Goal: Check status: Check status

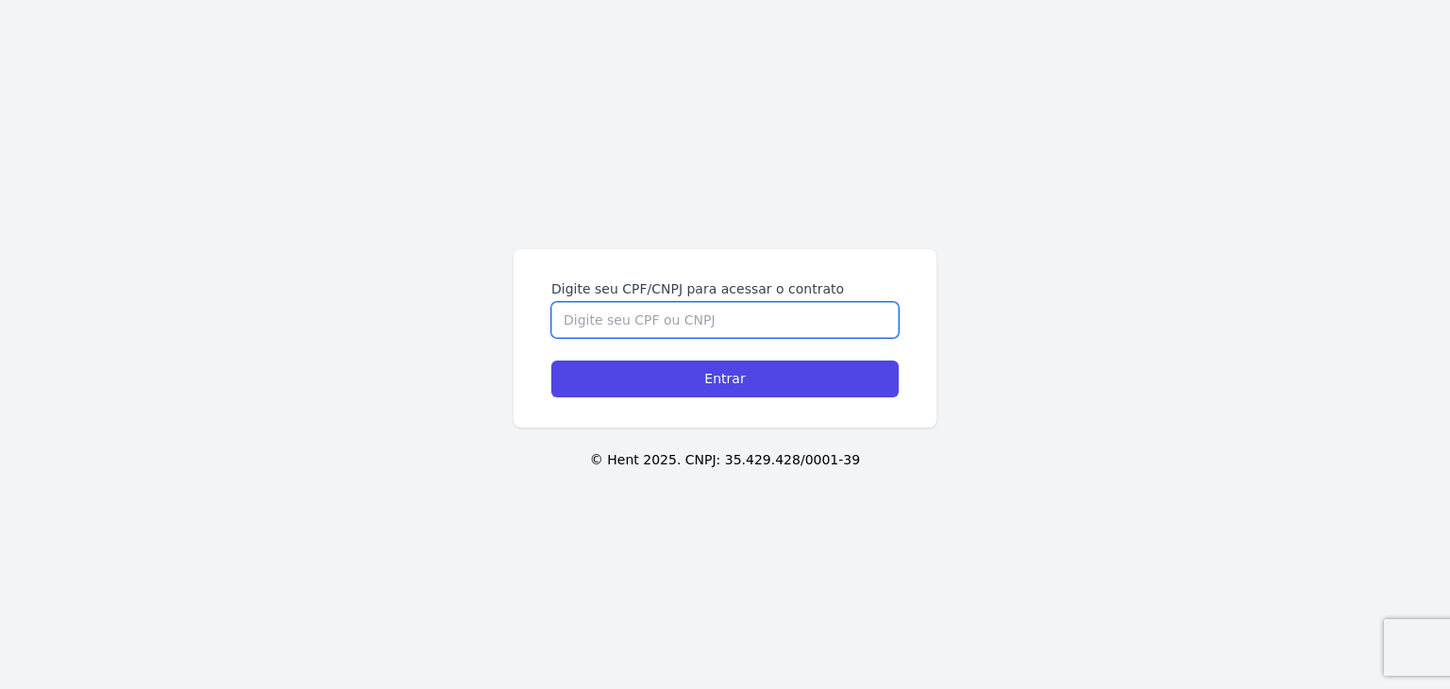
click at [721, 313] on input "Digite seu CPF/CNPJ para acessar o contrato" at bounding box center [724, 320] width 347 height 36
click at [841, 317] on input "Digite seu CPF/CNPJ para acessar o contrato" at bounding box center [724, 320] width 347 height 36
paste input "331.760.288-06"
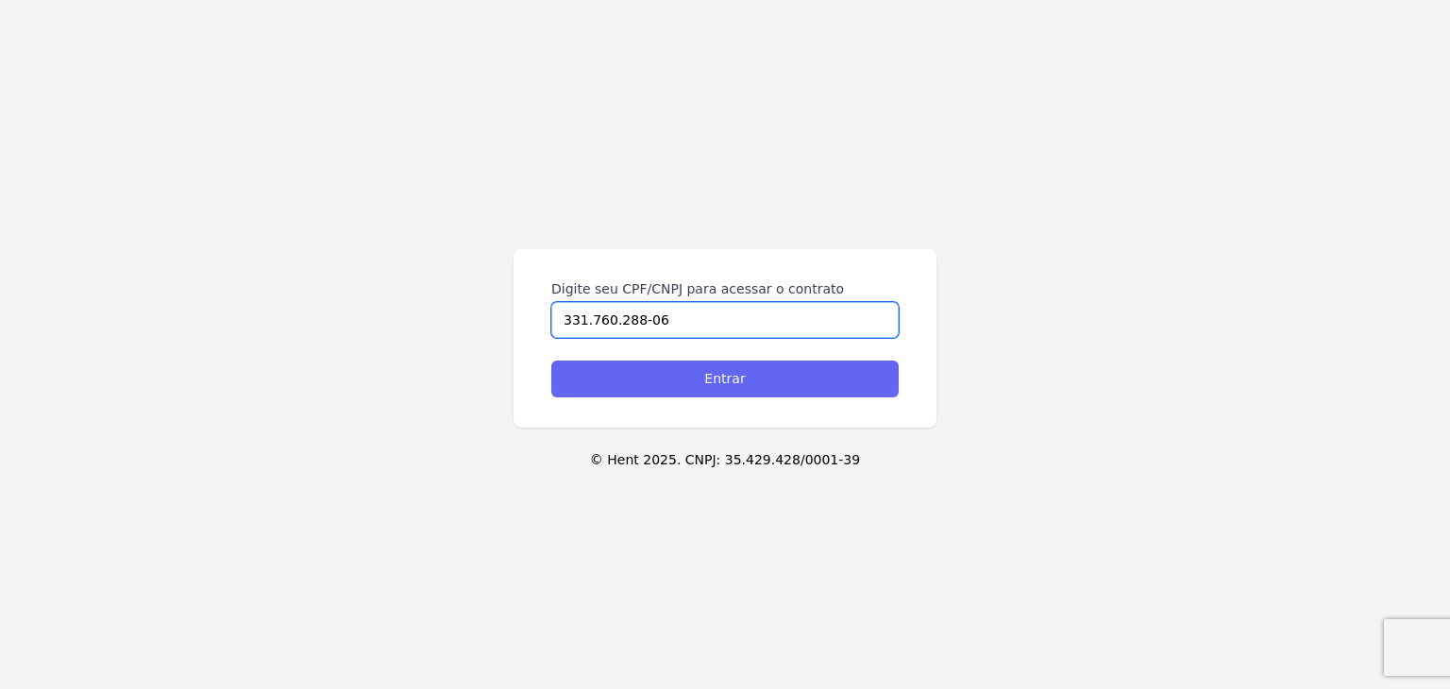
type input "331.760.288-06"
click at [812, 385] on input "Entrar" at bounding box center [724, 379] width 347 height 37
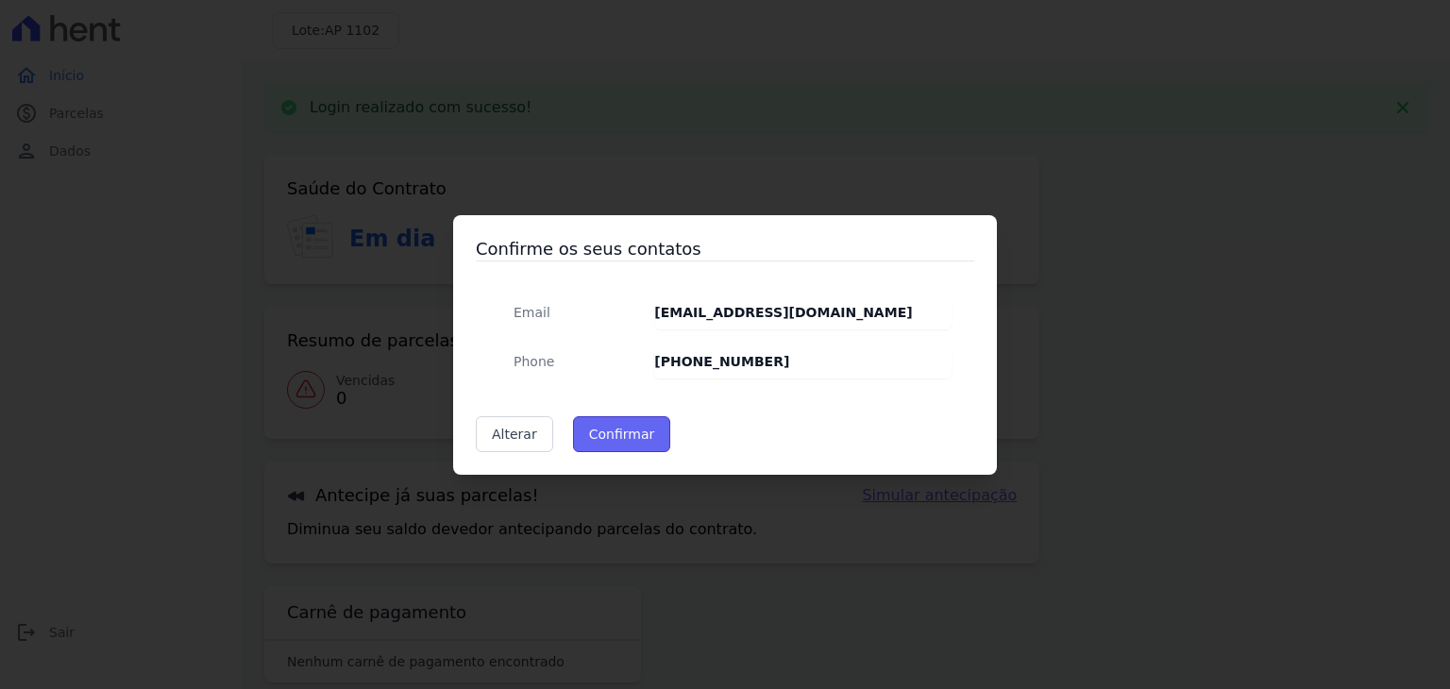
click at [596, 424] on button "Confirmar" at bounding box center [622, 434] width 98 height 36
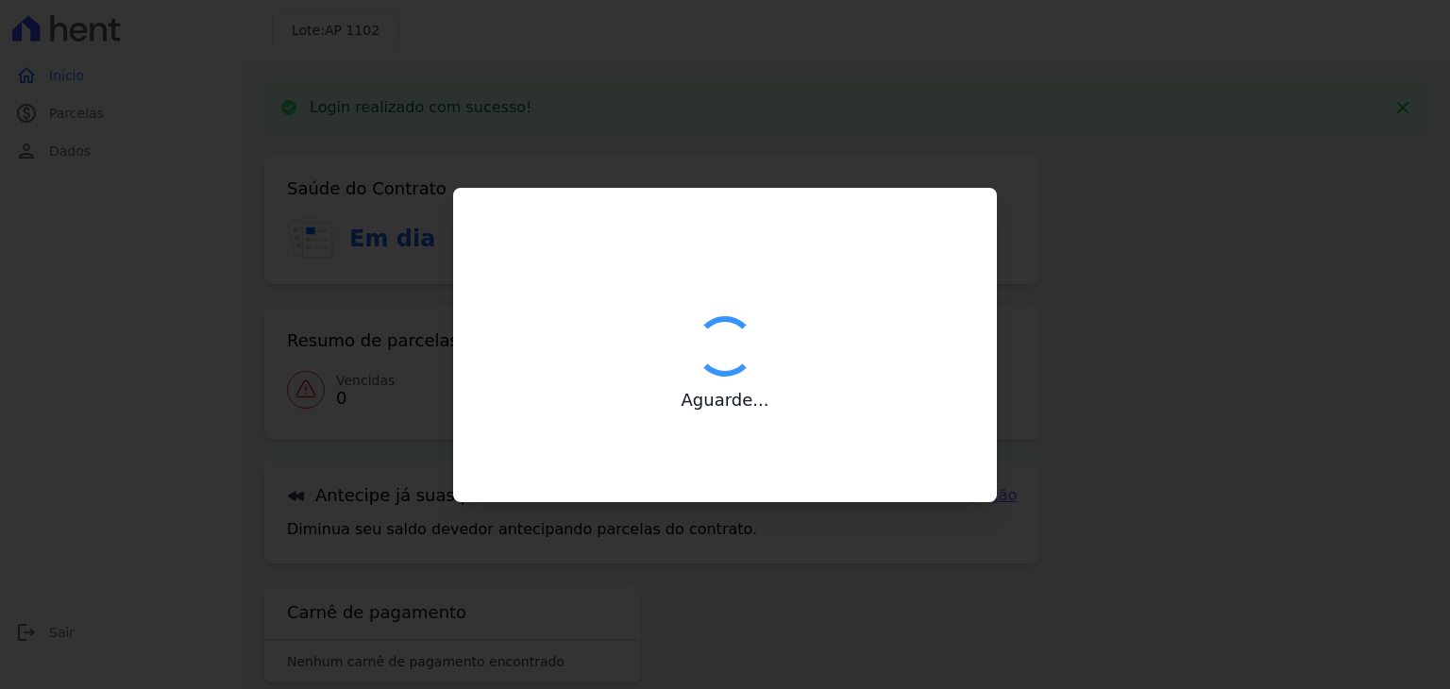
type input "Contatos confirmados com sucesso."
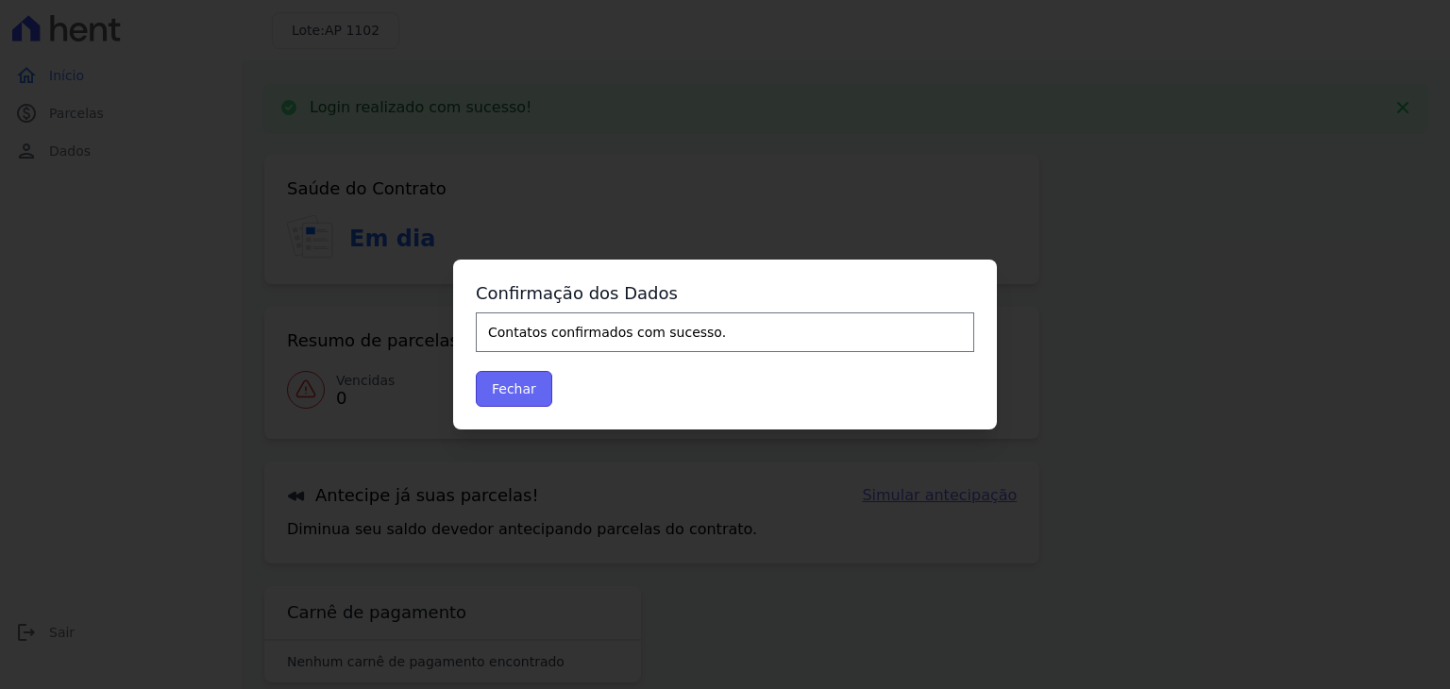
click at [495, 379] on button "Fechar" at bounding box center [514, 389] width 76 height 36
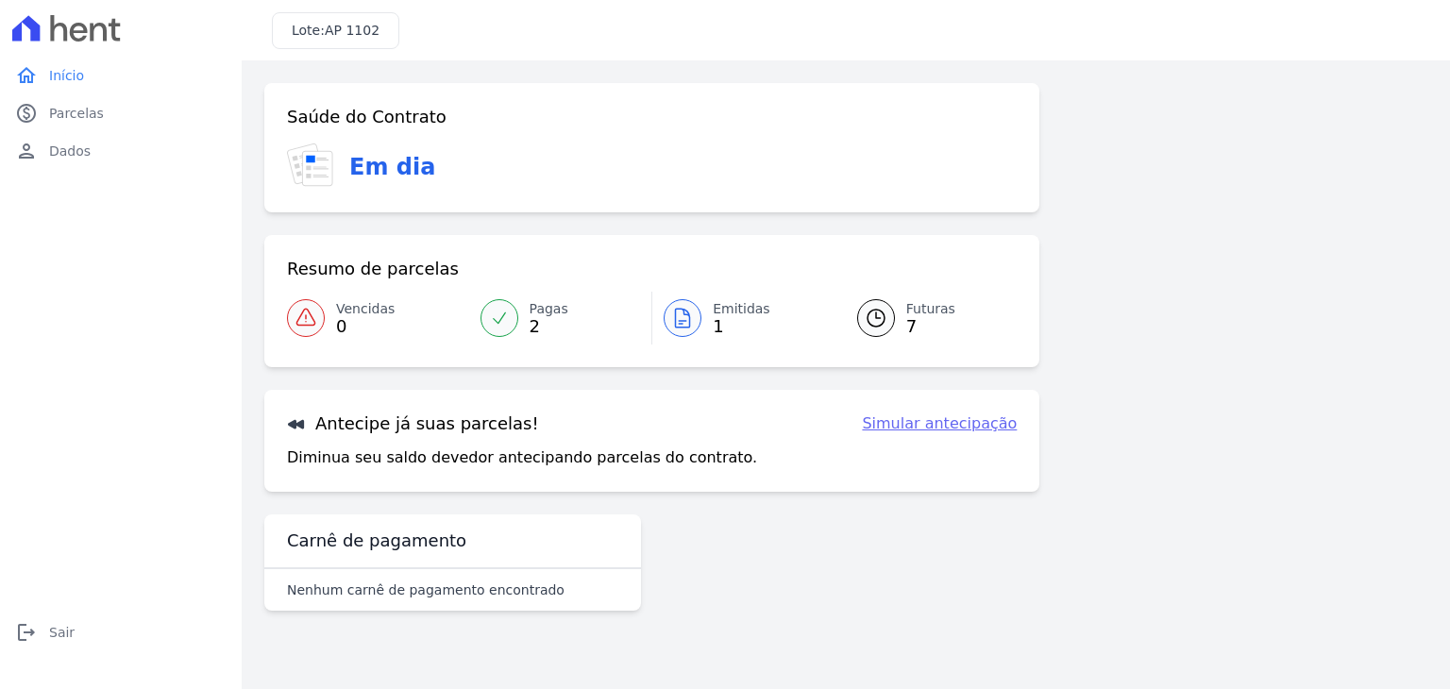
drag, startPoint x: 668, startPoint y: 284, endPoint x: 683, endPoint y: 302, distance: 23.4
click at [681, 300] on div "Resumo de parcelas Vencidas 0 Pagas 2 Emitidas 1 Futuras 7" at bounding box center [651, 301] width 775 height 132
click at [684, 303] on div at bounding box center [682, 318] width 38 height 38
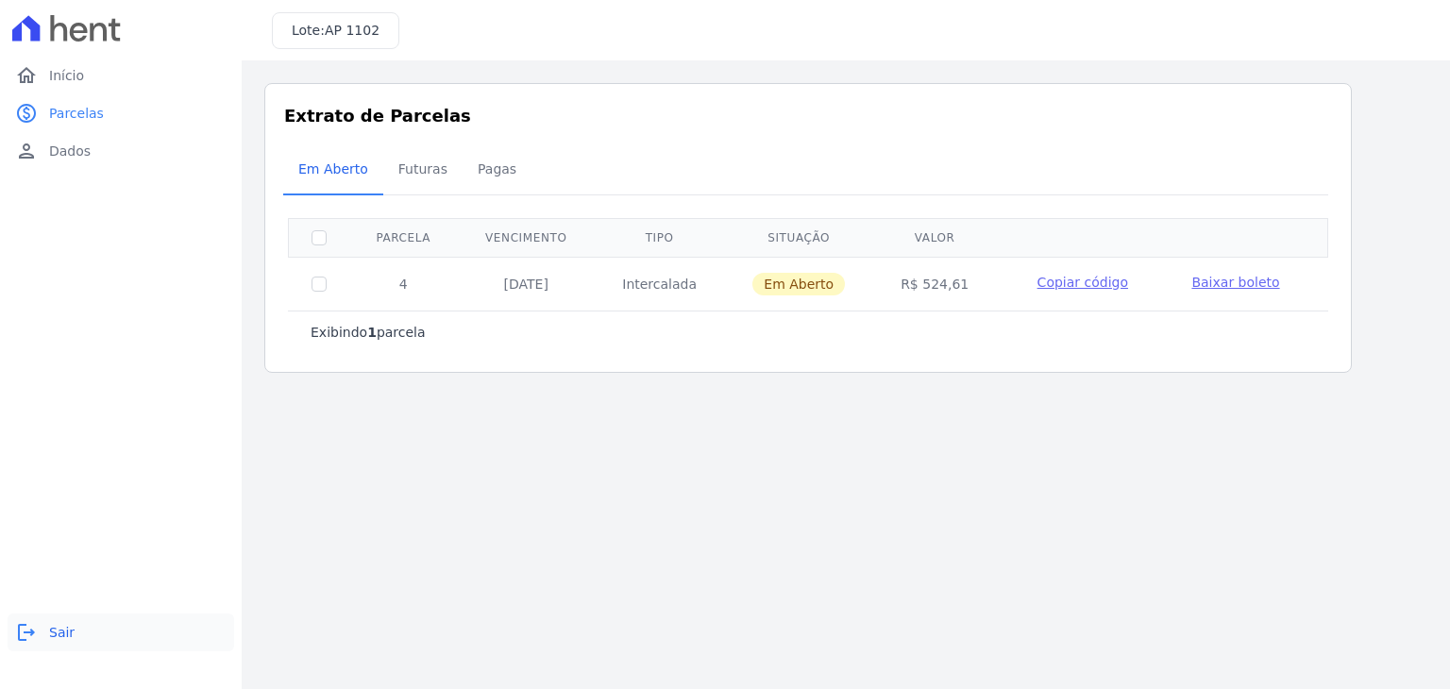
click at [53, 630] on span "Sair" at bounding box center [61, 632] width 25 height 19
